Goal: Use online tool/utility: Utilize a website feature to perform a specific function

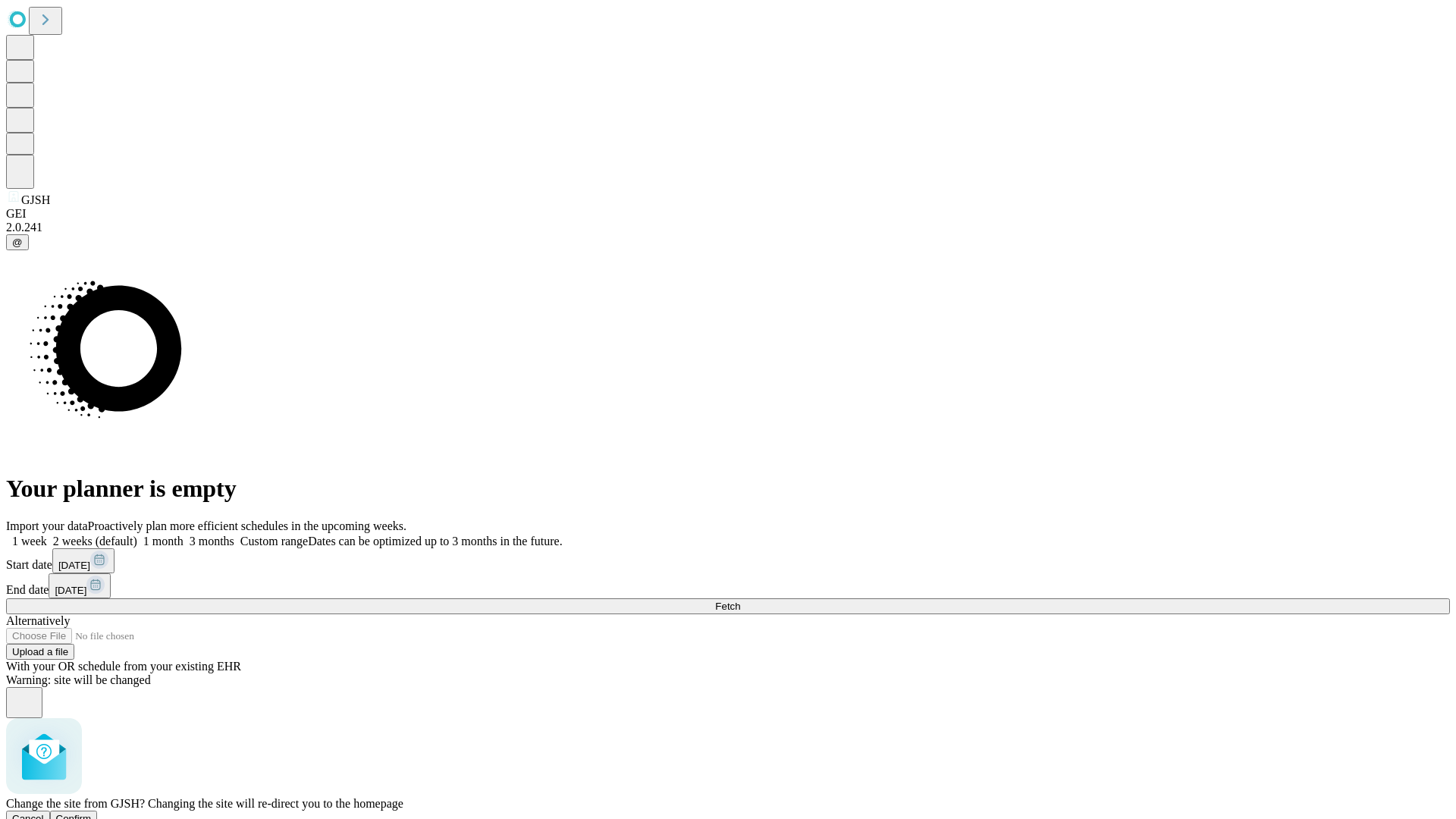
click at [92, 813] on span "Confirm" at bounding box center [74, 818] width 36 height 12
click at [137, 534] on label "2 weeks (default)" at bounding box center [92, 541] width 90 height 13
click at [740, 601] on span "Fetch" at bounding box center [728, 606] width 25 height 12
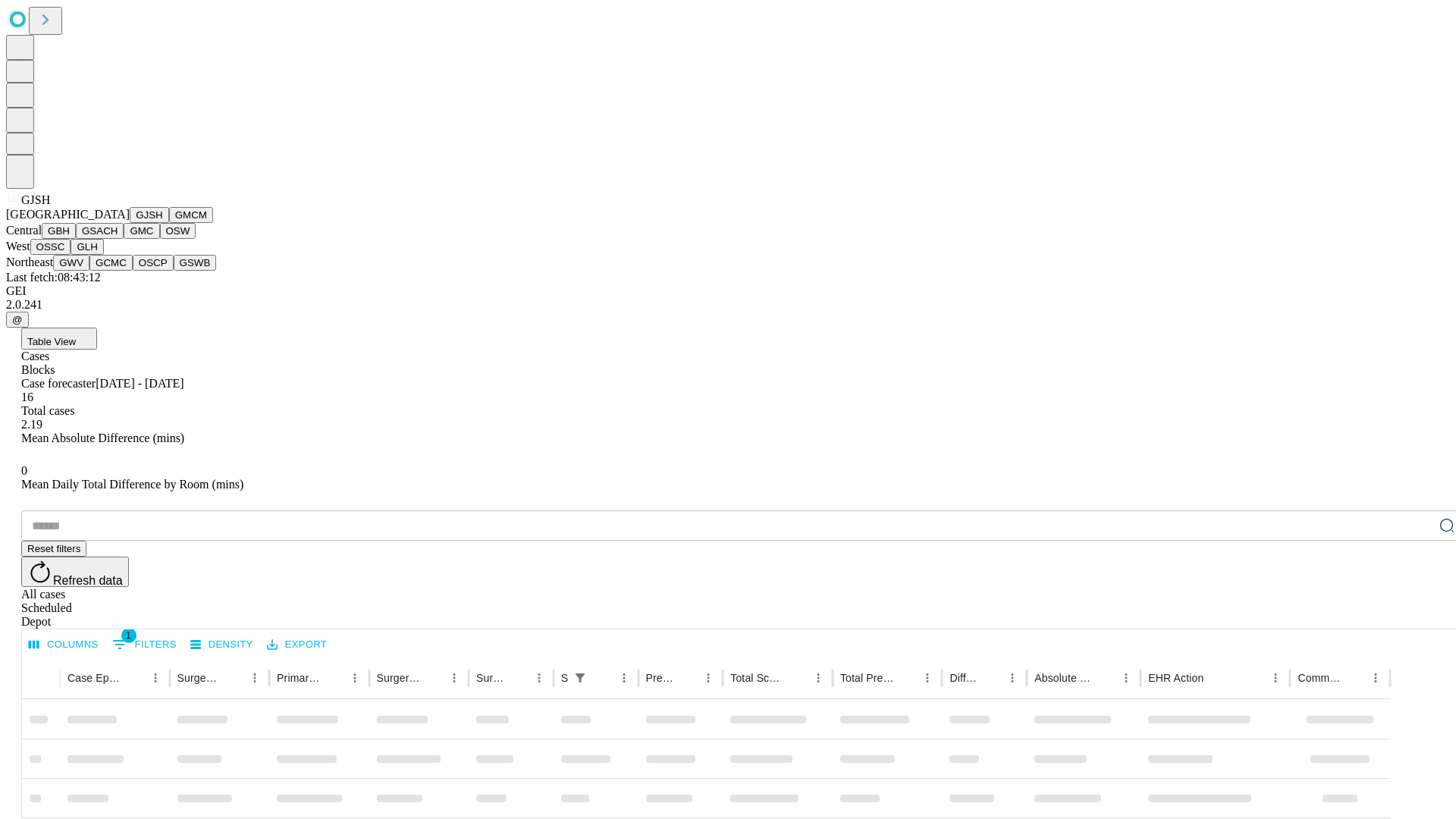
click at [169, 223] on button "GMCM" at bounding box center [191, 215] width 44 height 16
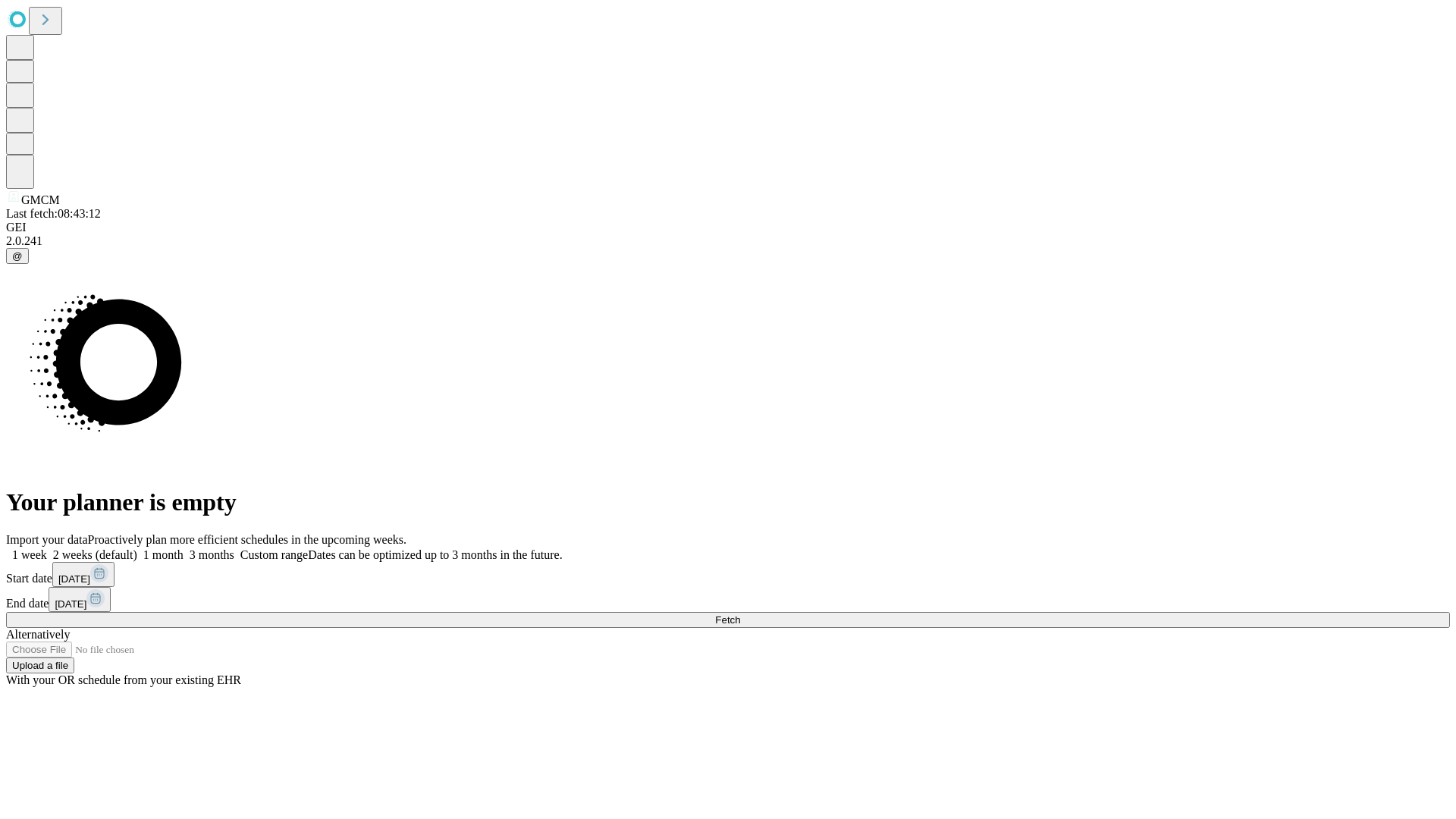
click at [137, 548] on label "2 weeks (default)" at bounding box center [92, 555] width 90 height 13
click at [740, 614] on span "Fetch" at bounding box center [728, 619] width 25 height 12
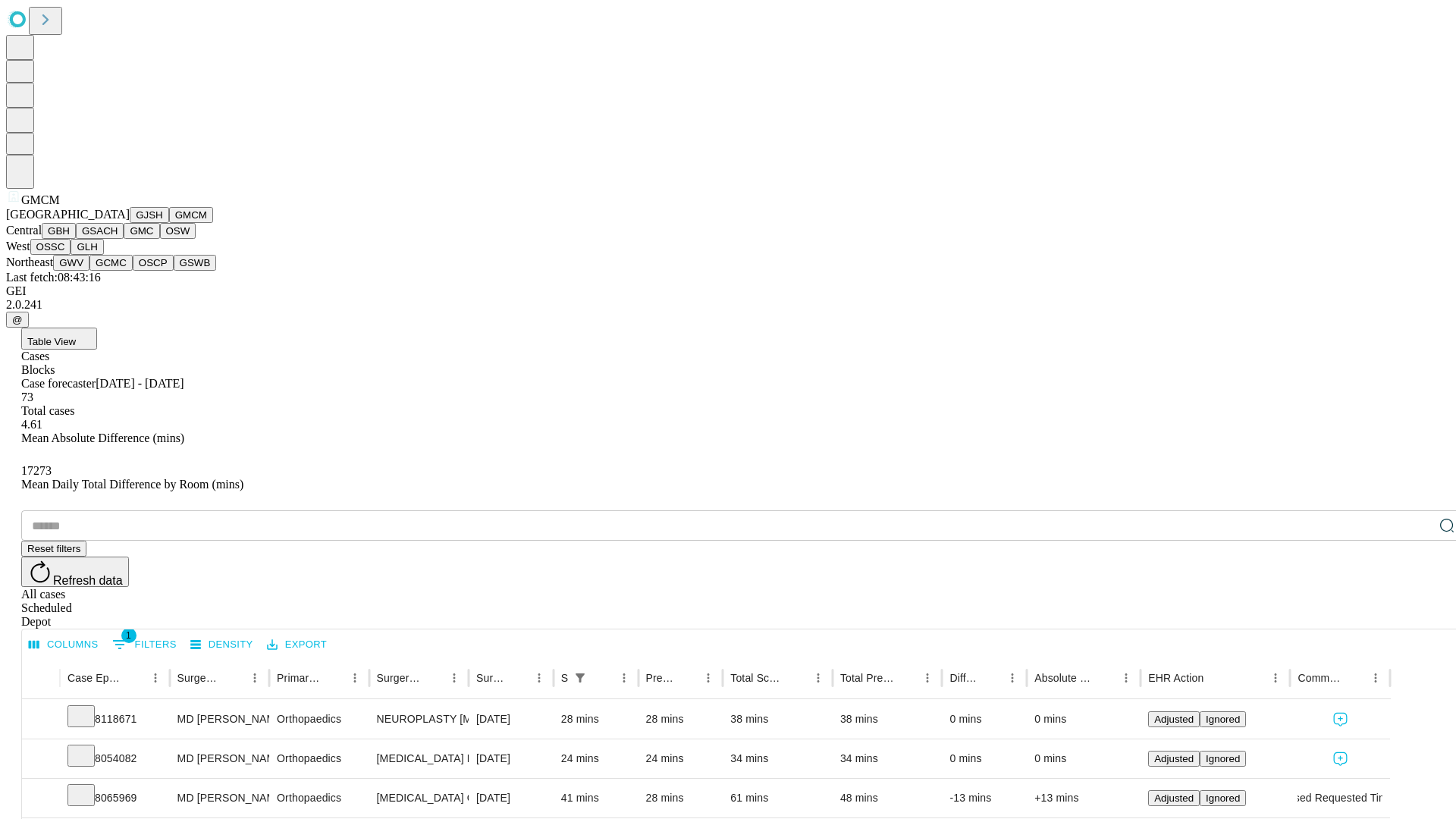
click at [76, 239] on button "GBH" at bounding box center [59, 230] width 34 height 16
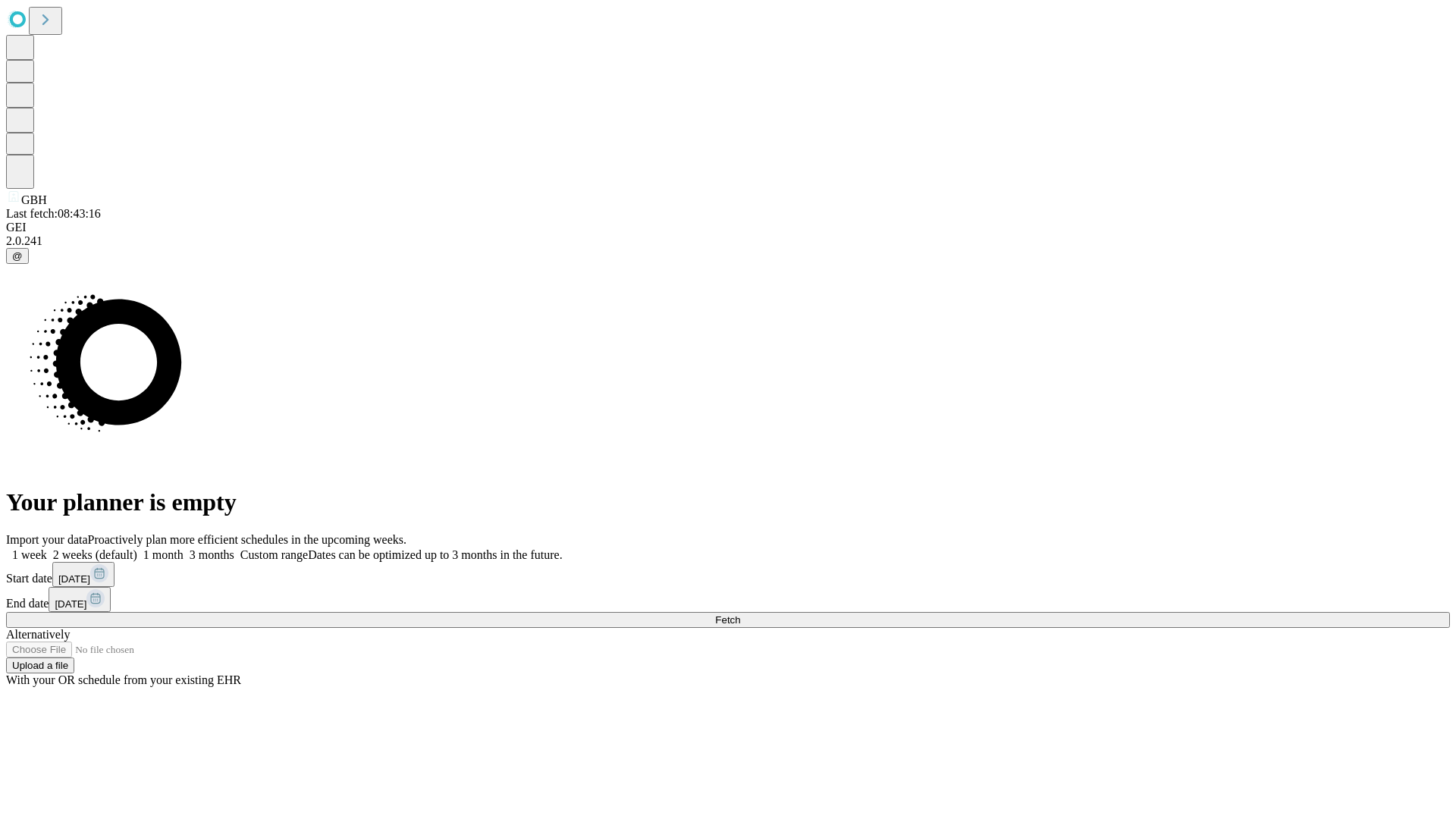
click at [137, 548] on label "2 weeks (default)" at bounding box center [92, 555] width 90 height 13
click at [740, 614] on span "Fetch" at bounding box center [728, 619] width 25 height 12
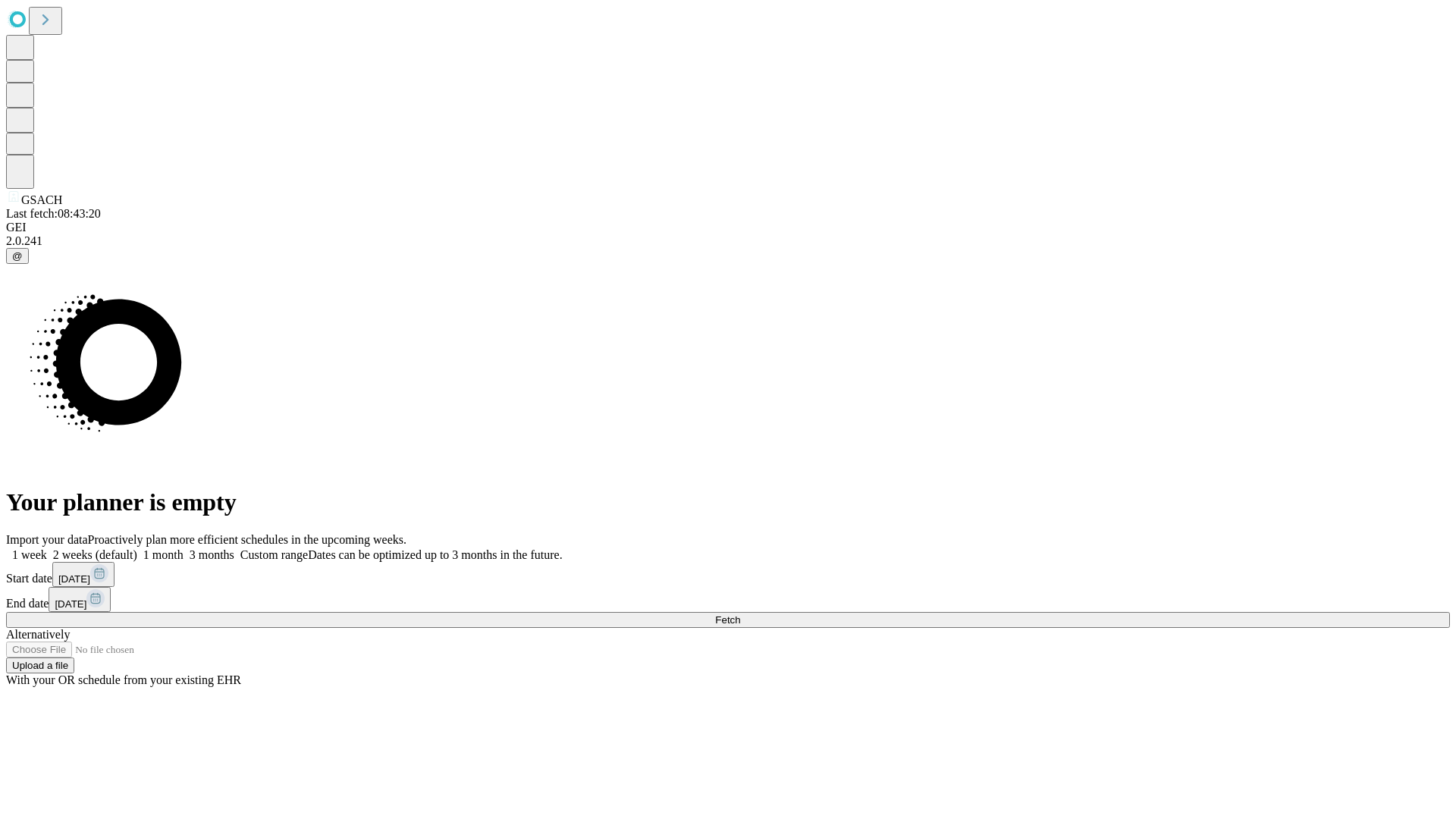
click at [137, 548] on label "2 weeks (default)" at bounding box center [92, 555] width 90 height 13
click at [740, 614] on span "Fetch" at bounding box center [728, 619] width 25 height 12
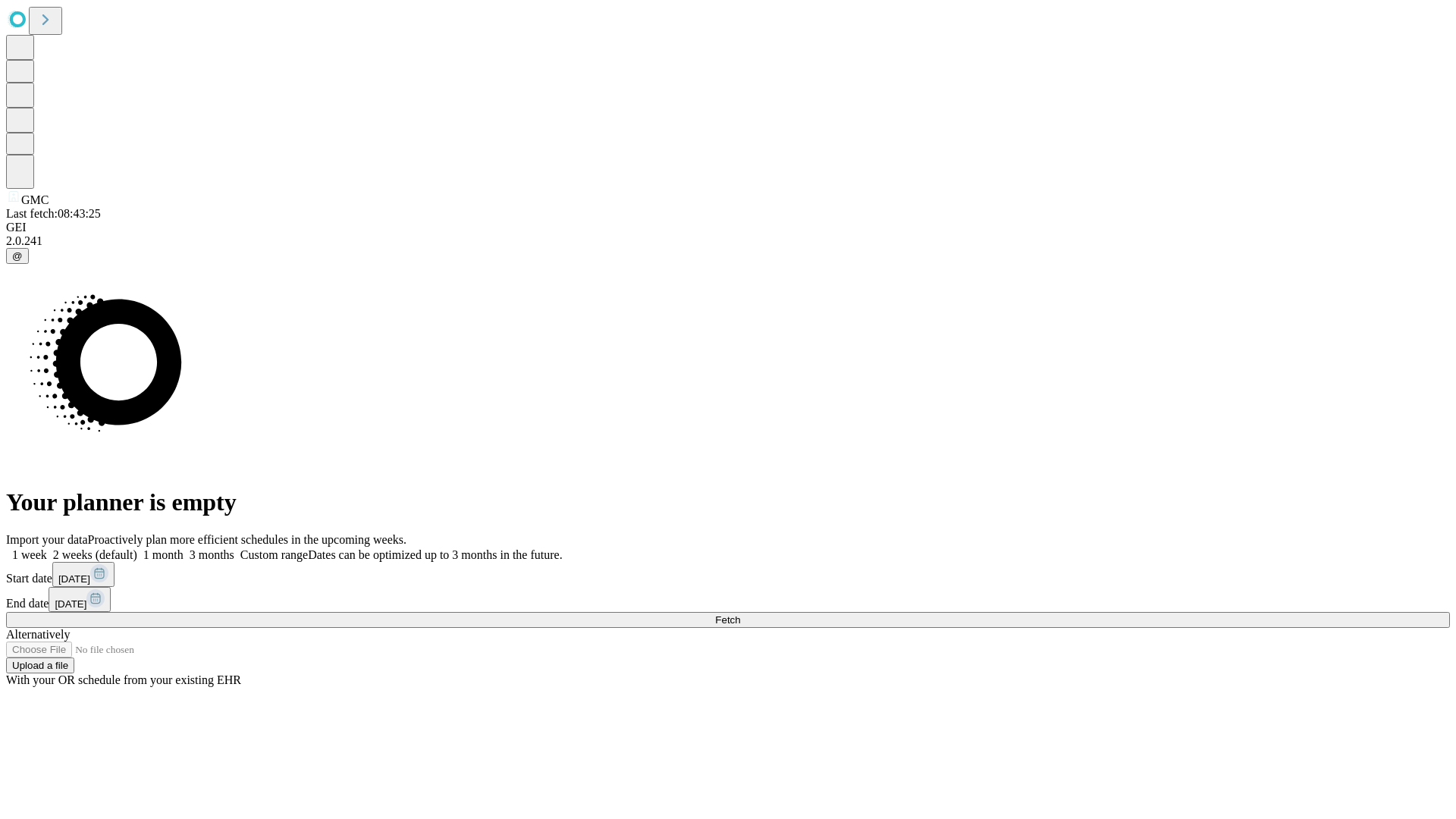
click at [137, 548] on label "2 weeks (default)" at bounding box center [92, 555] width 90 height 13
click at [740, 614] on span "Fetch" at bounding box center [728, 619] width 25 height 12
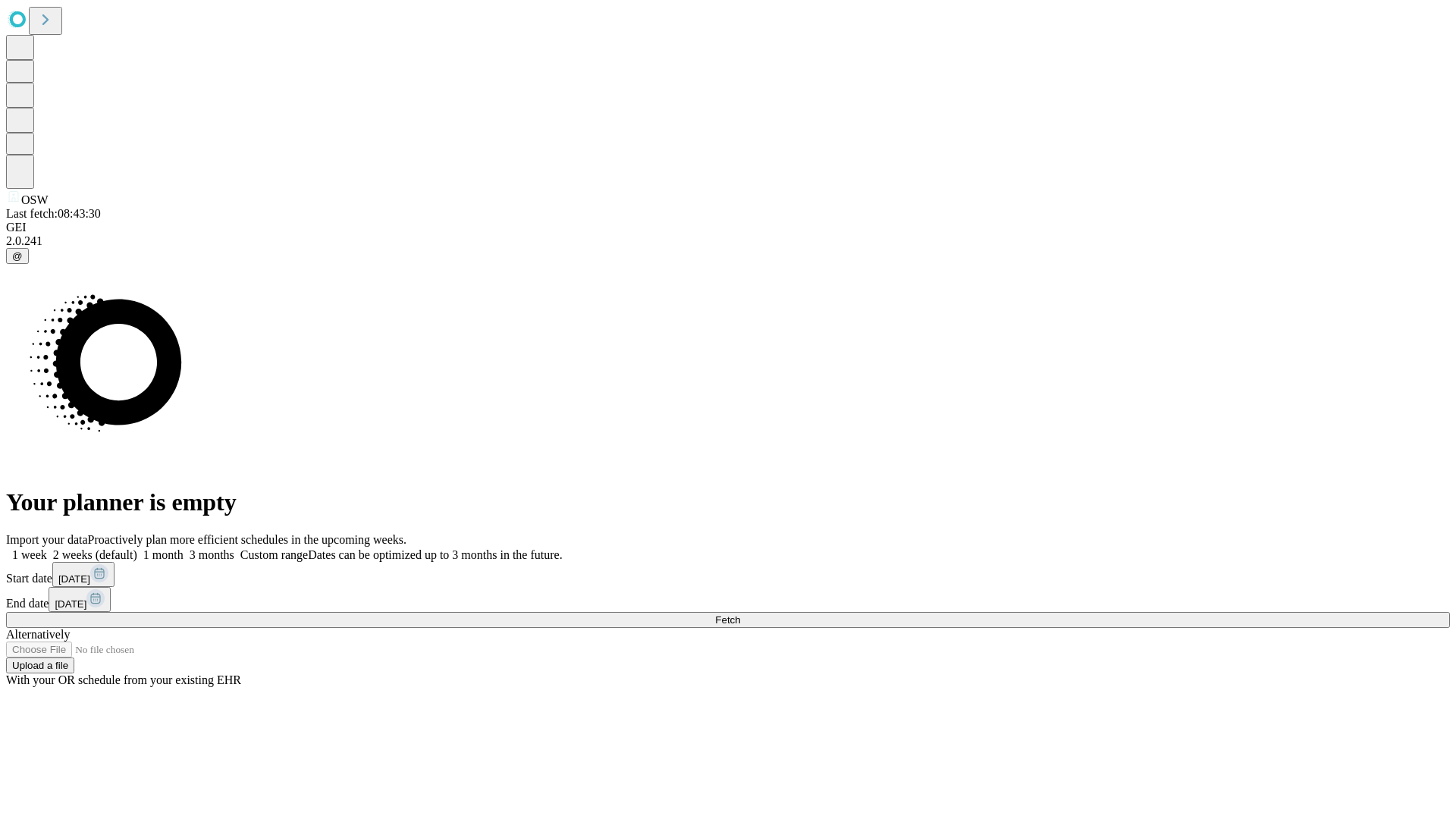
click at [137, 548] on label "2 weeks (default)" at bounding box center [92, 555] width 90 height 13
click at [740, 614] on span "Fetch" at bounding box center [728, 619] width 25 height 12
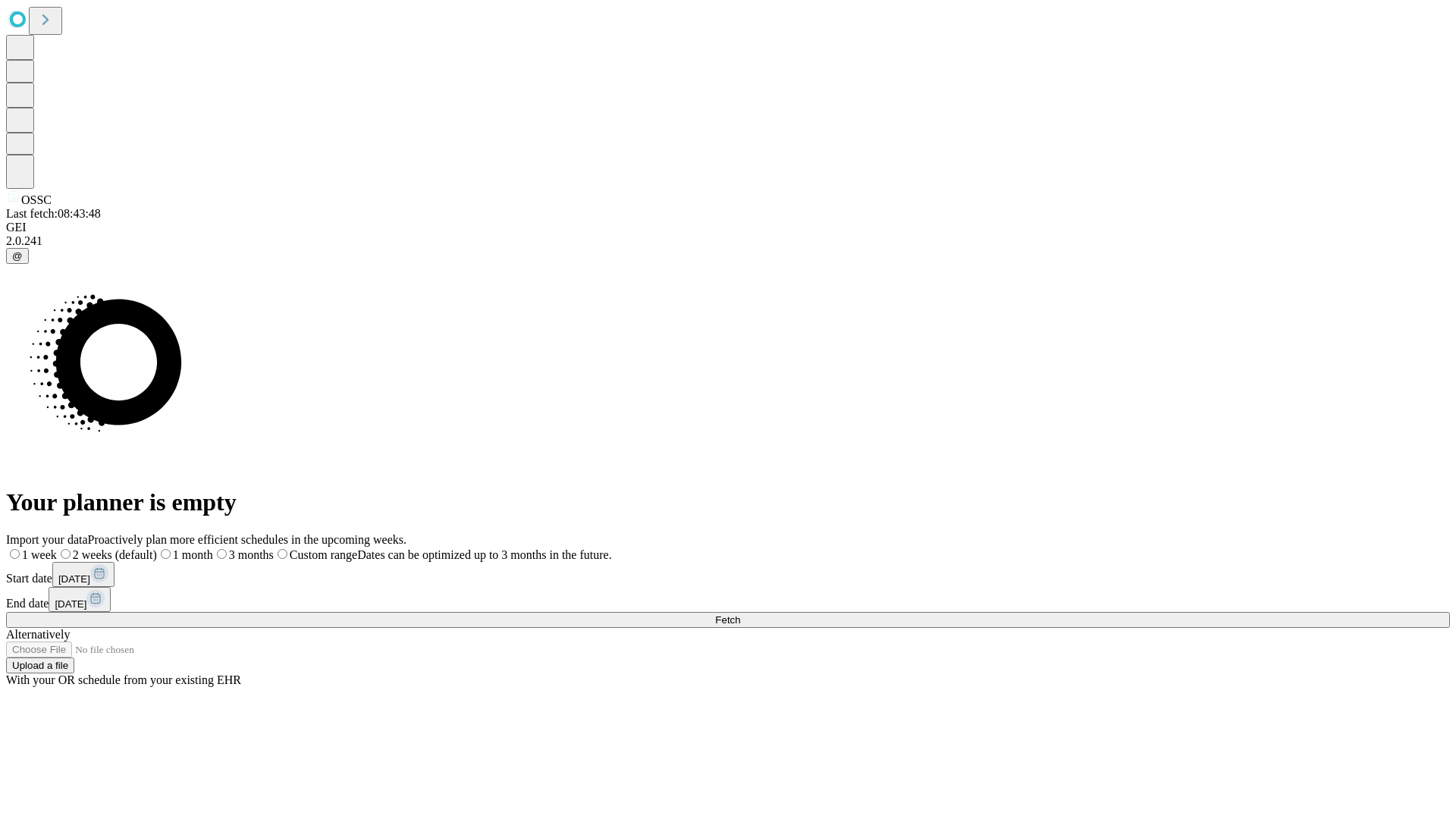
click at [157, 548] on label "2 weeks (default)" at bounding box center [107, 555] width 100 height 13
click at [740, 614] on span "Fetch" at bounding box center [728, 619] width 25 height 12
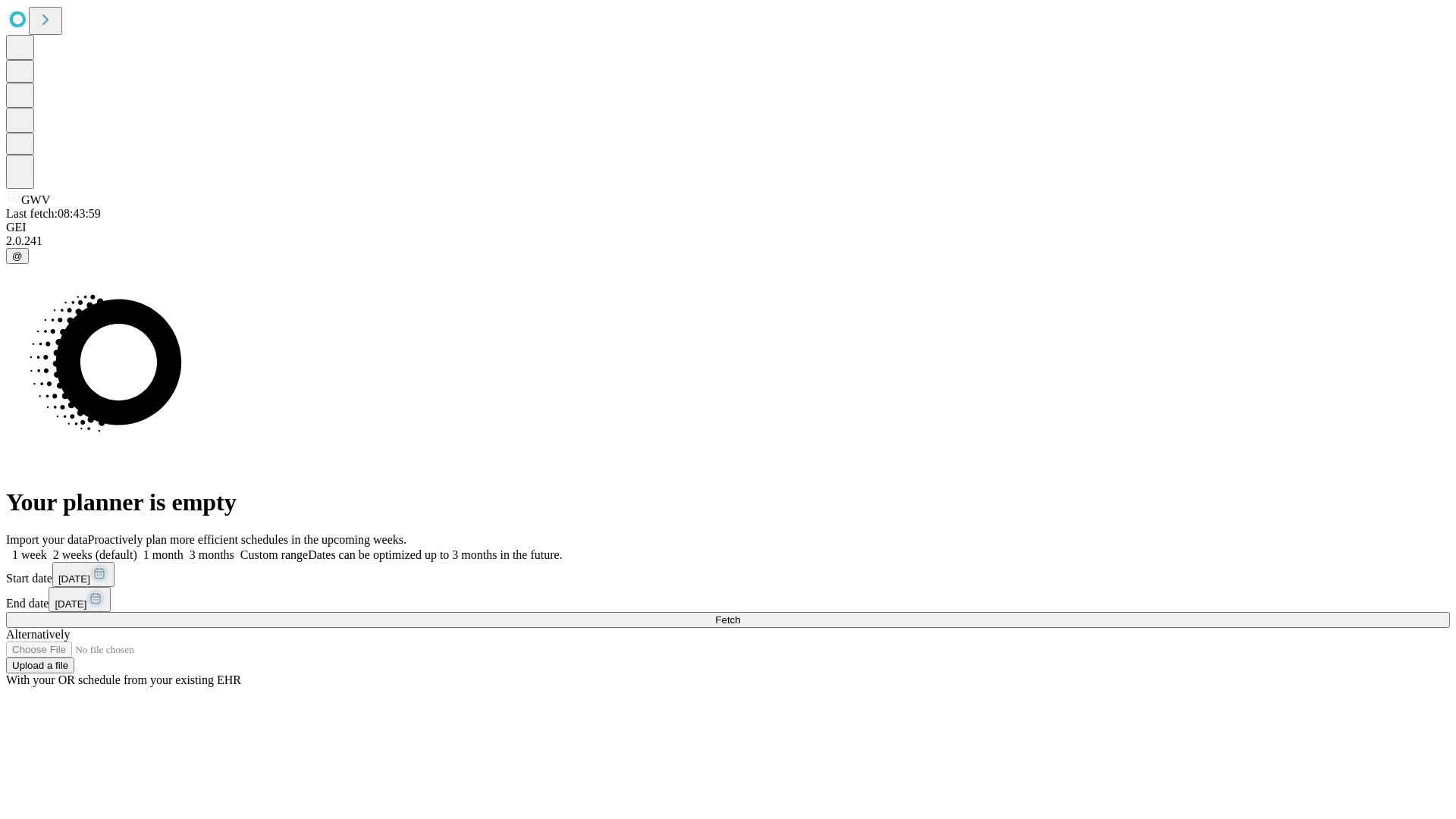
click at [137, 548] on label "2 weeks (default)" at bounding box center [92, 555] width 90 height 13
click at [740, 614] on span "Fetch" at bounding box center [728, 619] width 25 height 12
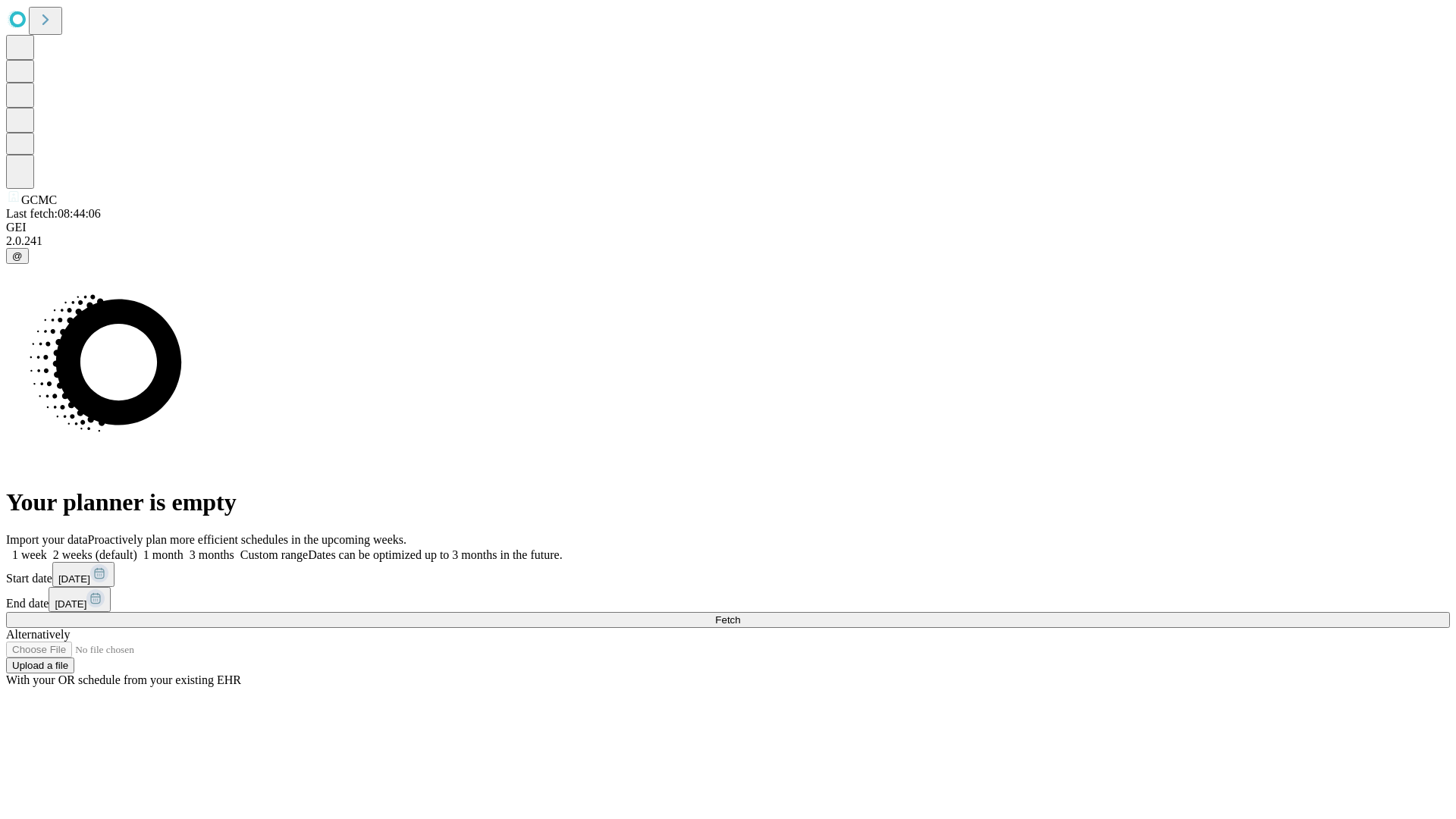
click at [137, 548] on label "2 weeks (default)" at bounding box center [92, 555] width 90 height 13
click at [740, 614] on span "Fetch" at bounding box center [728, 619] width 25 height 12
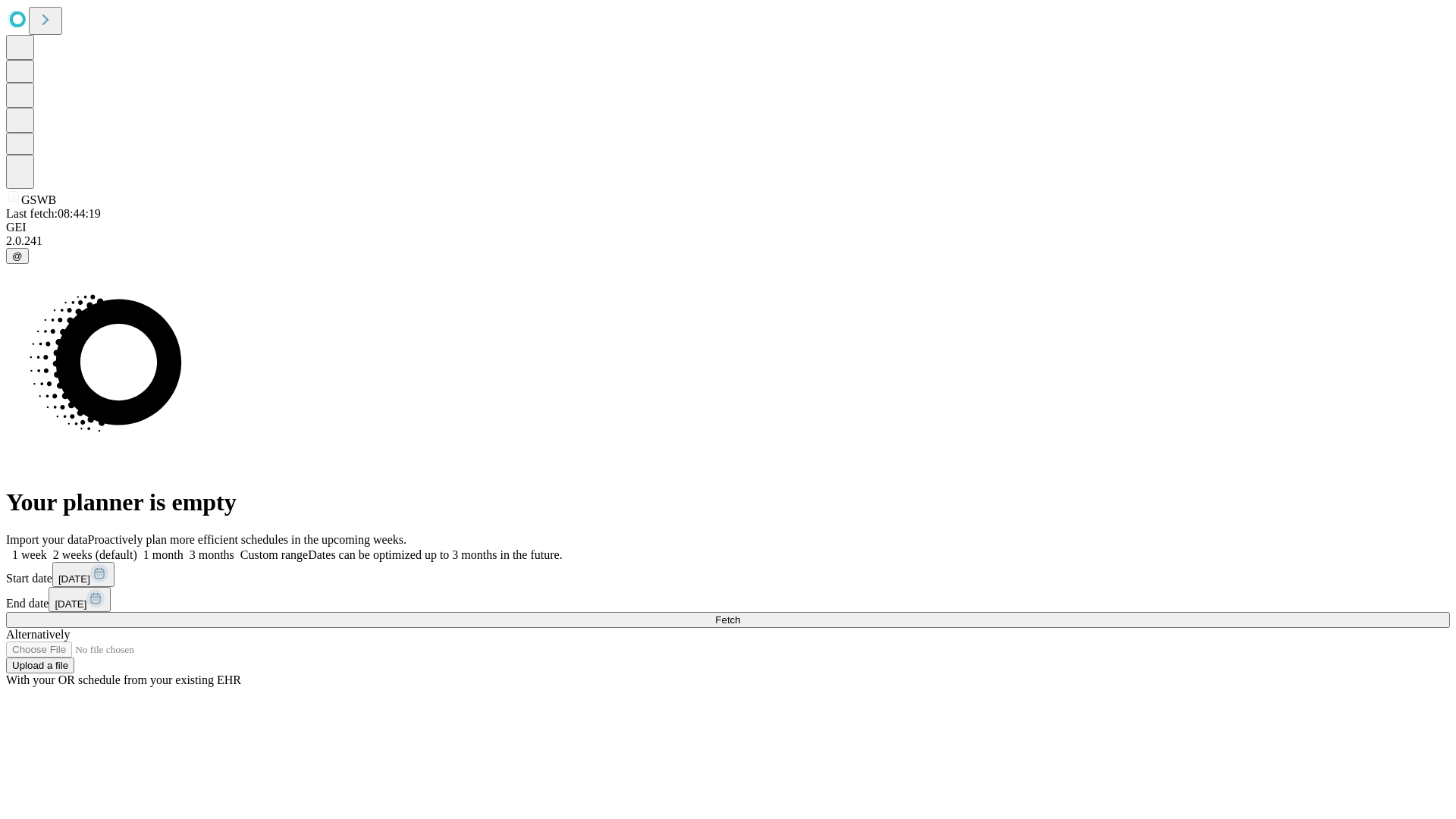
click at [137, 548] on label "2 weeks (default)" at bounding box center [92, 555] width 90 height 13
click at [740, 614] on span "Fetch" at bounding box center [728, 619] width 25 height 12
